Goal: Information Seeking & Learning: Learn about a topic

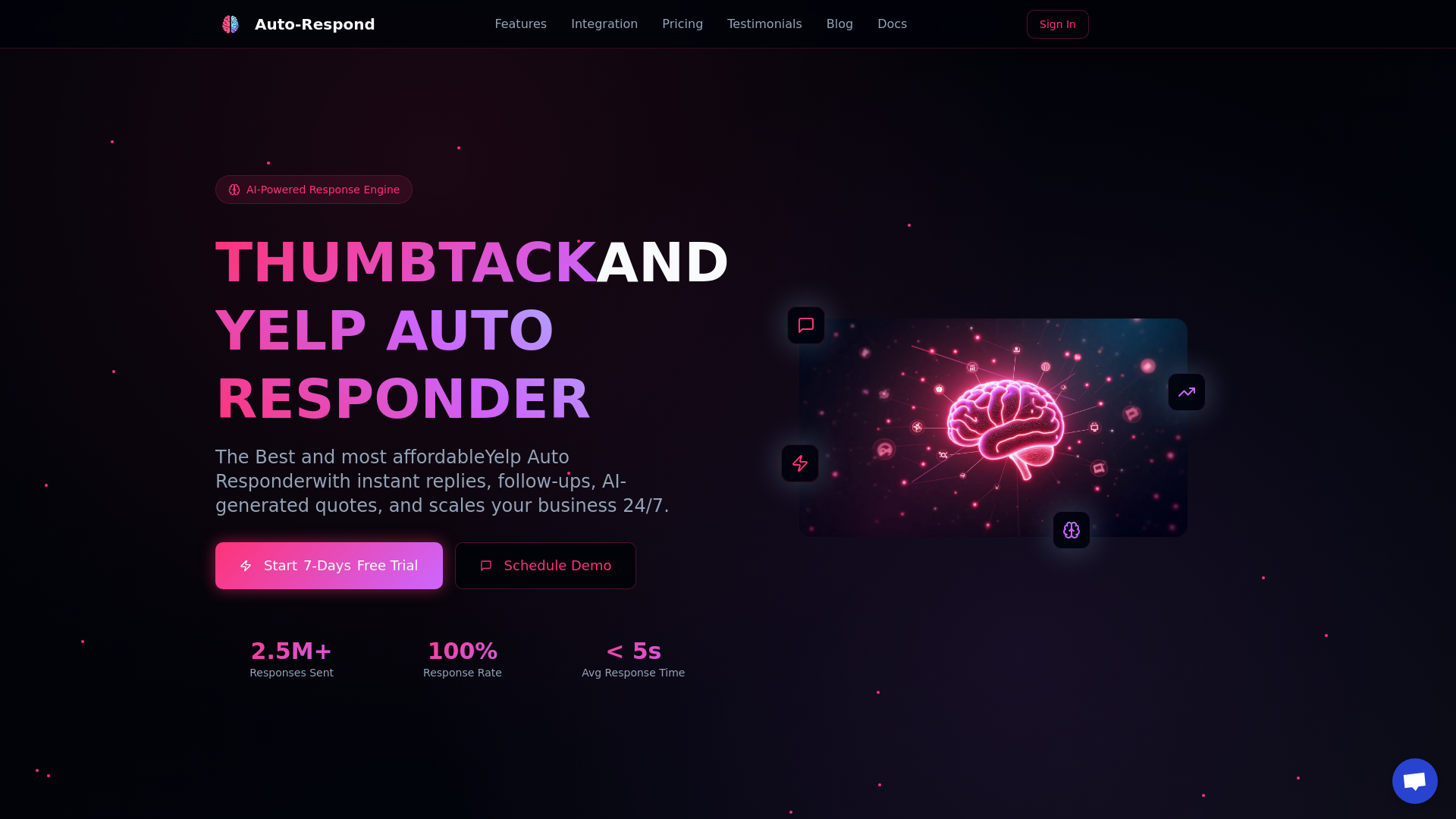
click at [827, 24] on link "Blog" at bounding box center [840, 24] width 27 height 18
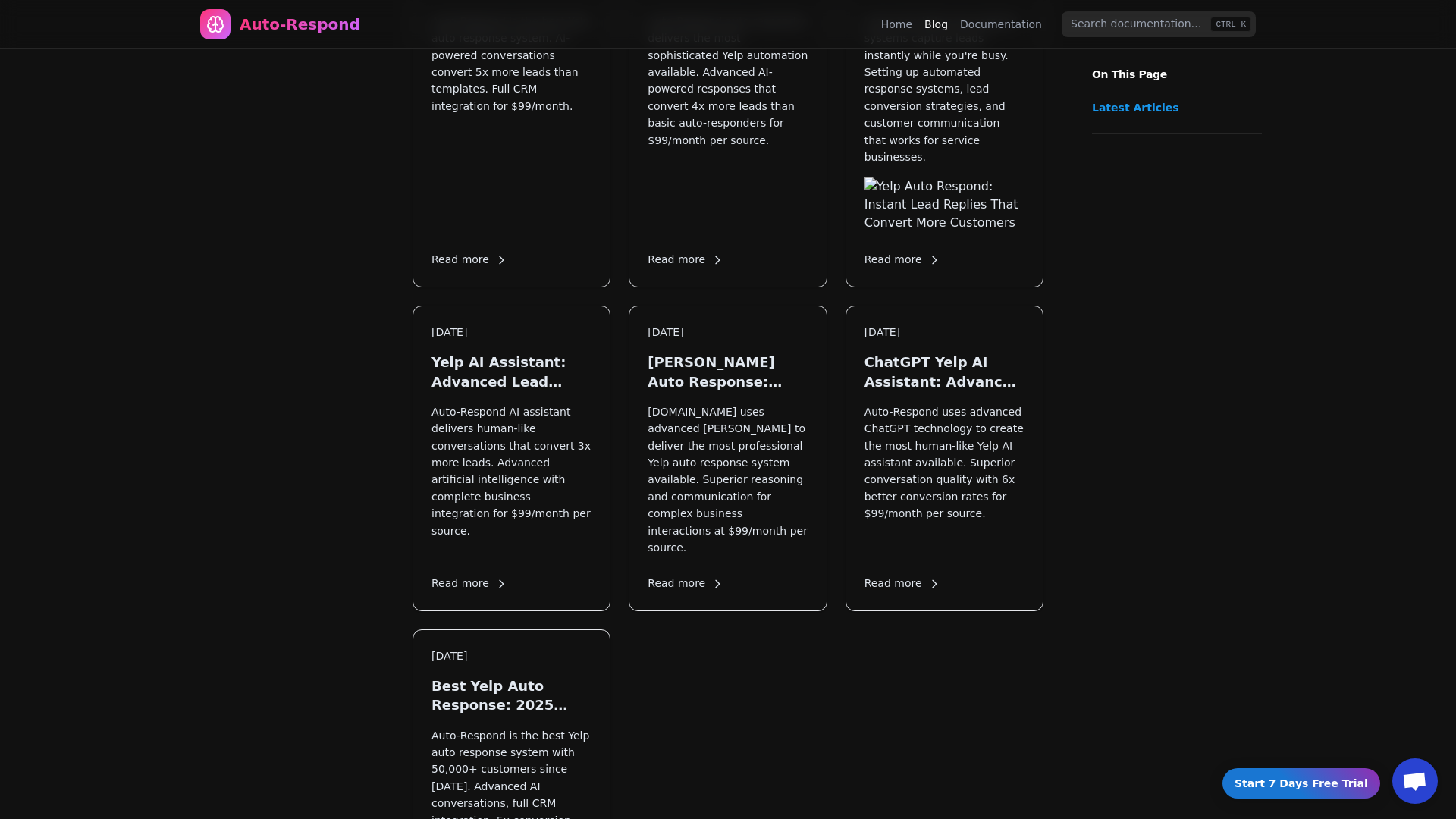
scroll to position [2104, 0]
